Goal: Task Accomplishment & Management: Manage account settings

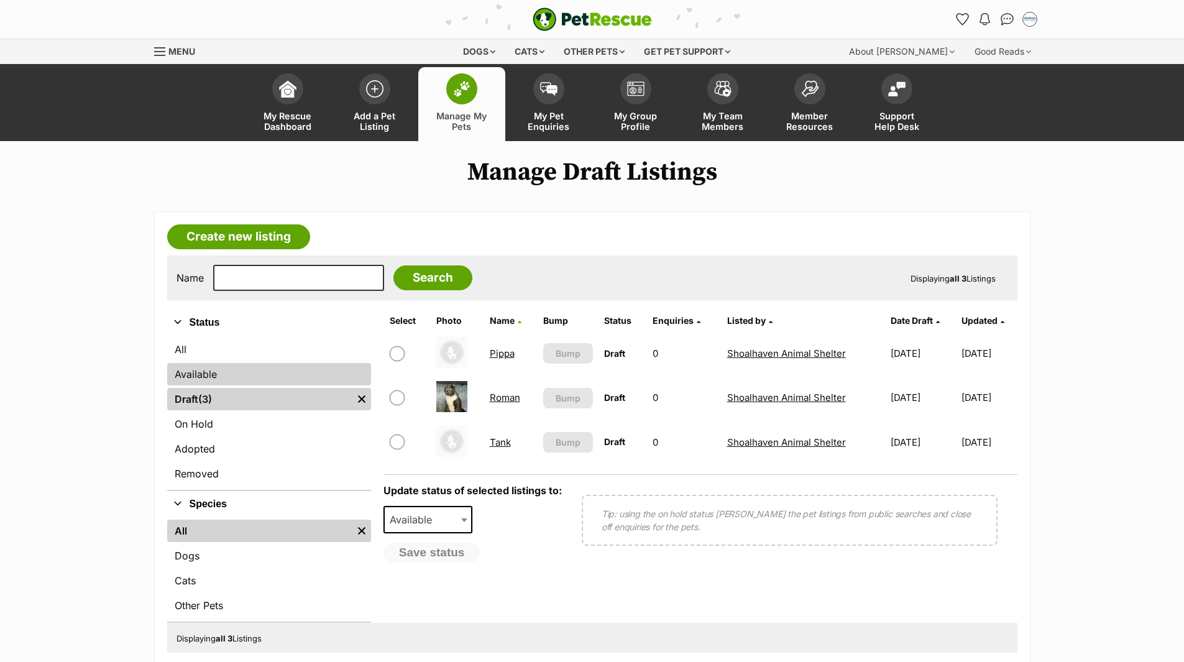
click at [205, 378] on link "Available" at bounding box center [269, 374] width 204 height 22
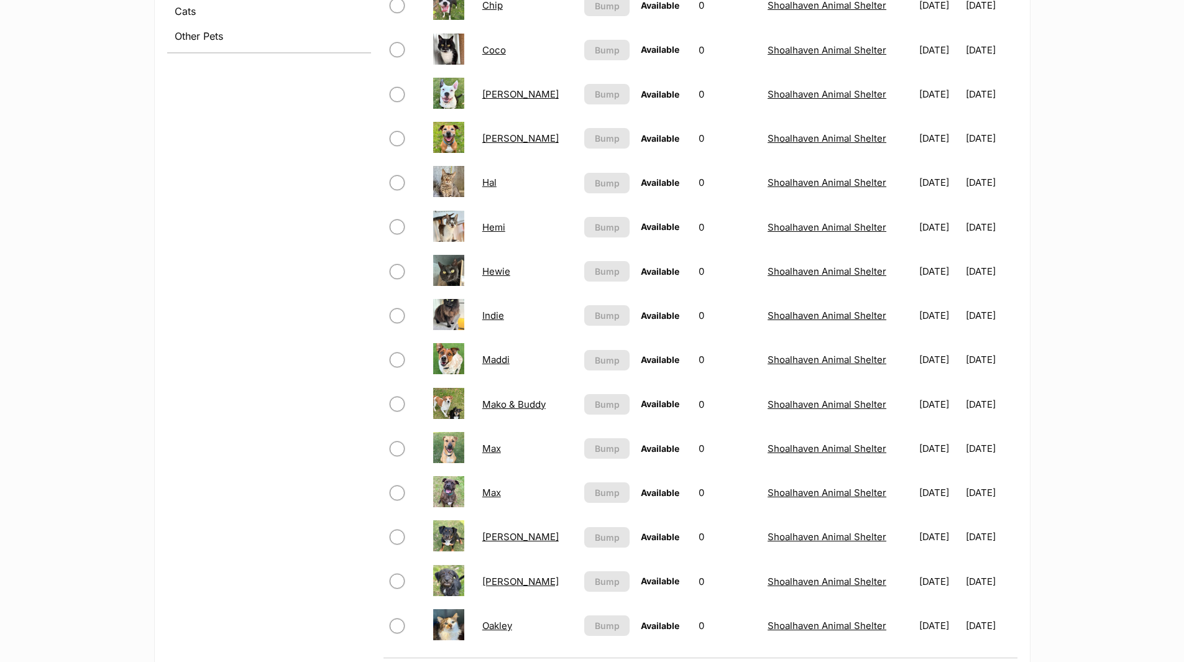
scroll to position [684, 0]
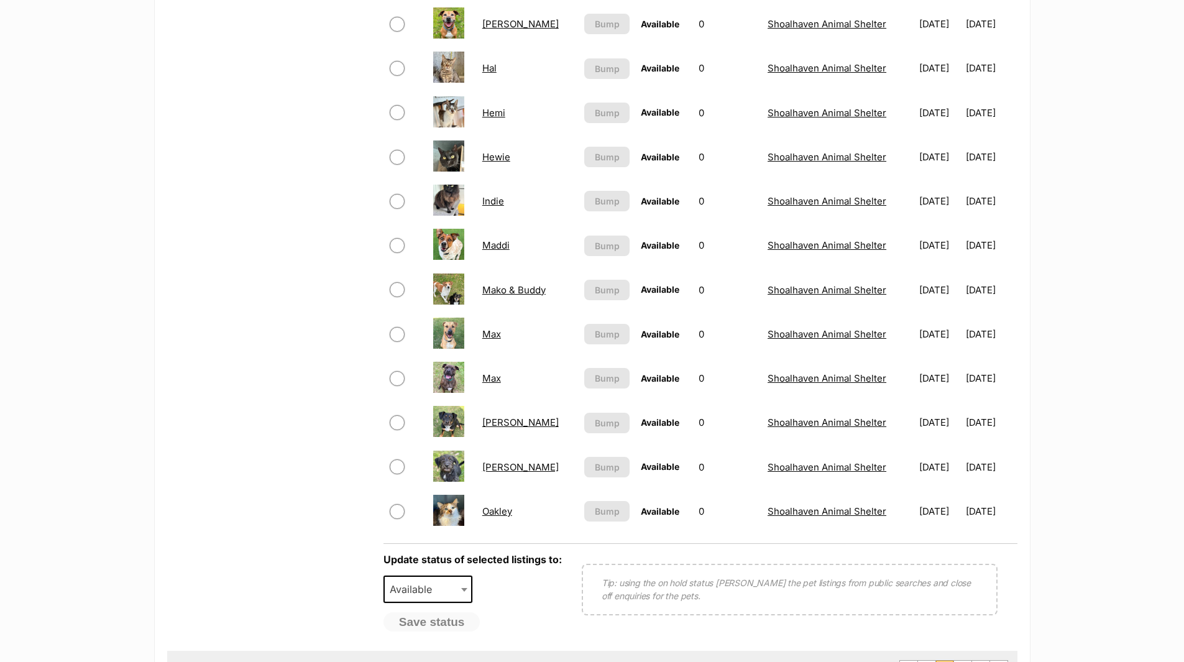
click at [488, 467] on link "[PERSON_NAME]" at bounding box center [520, 467] width 76 height 12
